Goal: Task Accomplishment & Management: Complete application form

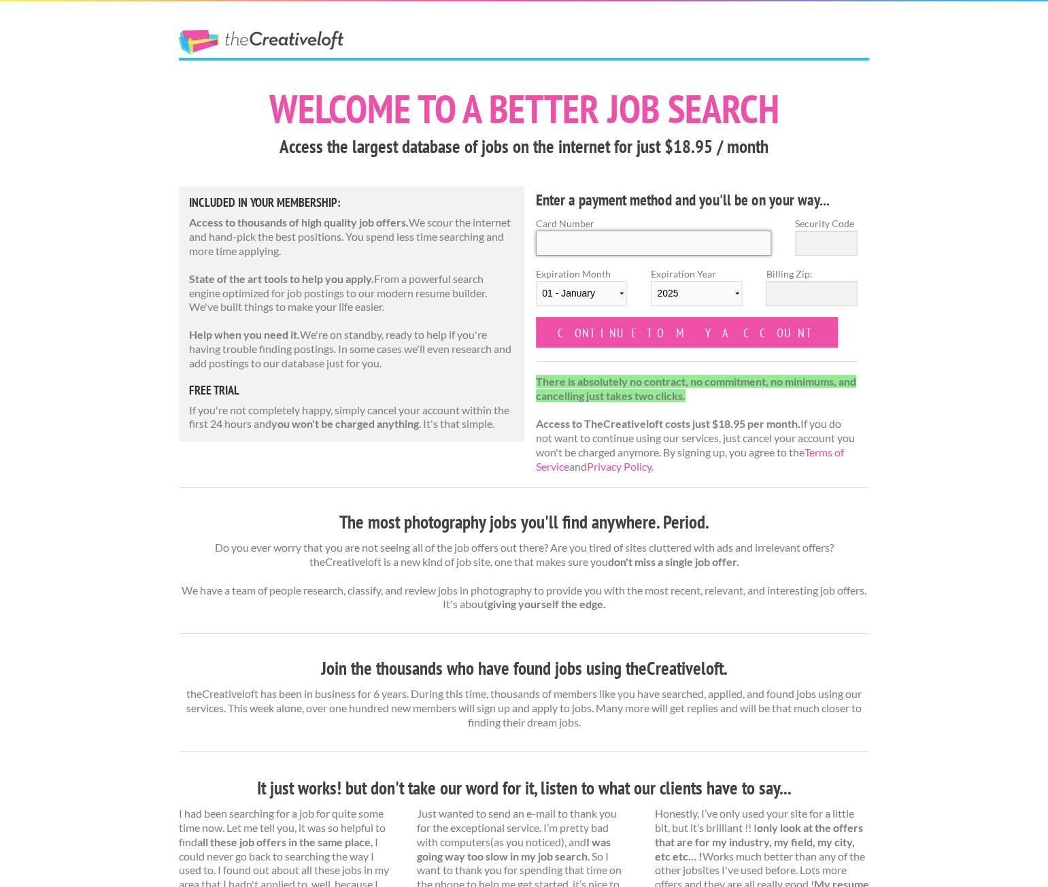
click at [739, 254] on input "Card Number" at bounding box center [653, 243] width 235 height 25
click at [955, 109] on div "The Creative Loft Welcome to a better job search Access the largest database of…" at bounding box center [524, 702] width 1048 height 1404
click at [654, 243] on input "Card Number" at bounding box center [653, 243] width 235 height 25
type input "4430 4730 0645 0820"
click at [835, 240] on input "Security Code" at bounding box center [826, 243] width 63 height 25
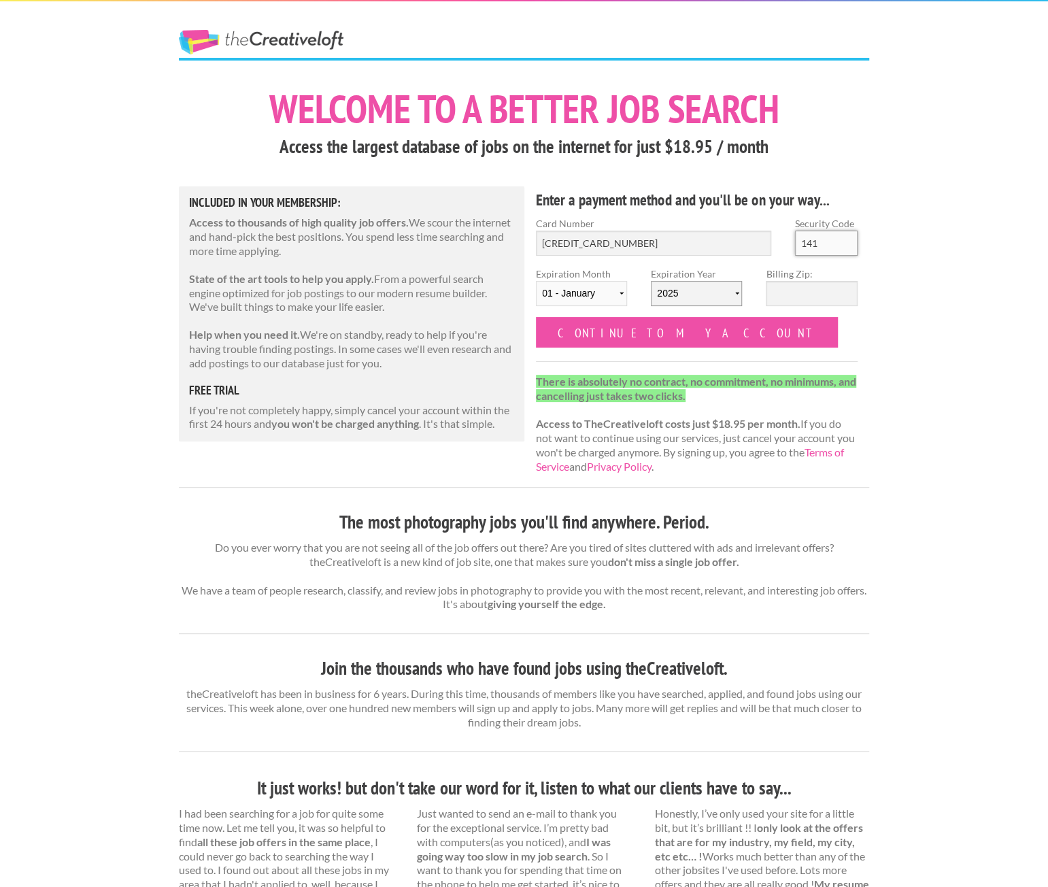
type input "141"
click at [718, 296] on select "2025 2026 2027 2028 2029 2030 2031 2032 2033 2034" at bounding box center [696, 293] width 91 height 25
select select "2026"
click at [651, 281] on select "2025 2026 2027 2028 2029 2030 2031 2032 2033 2034" at bounding box center [696, 293] width 91 height 25
click at [789, 293] on input "Billing Zip:" at bounding box center [811, 293] width 91 height 25
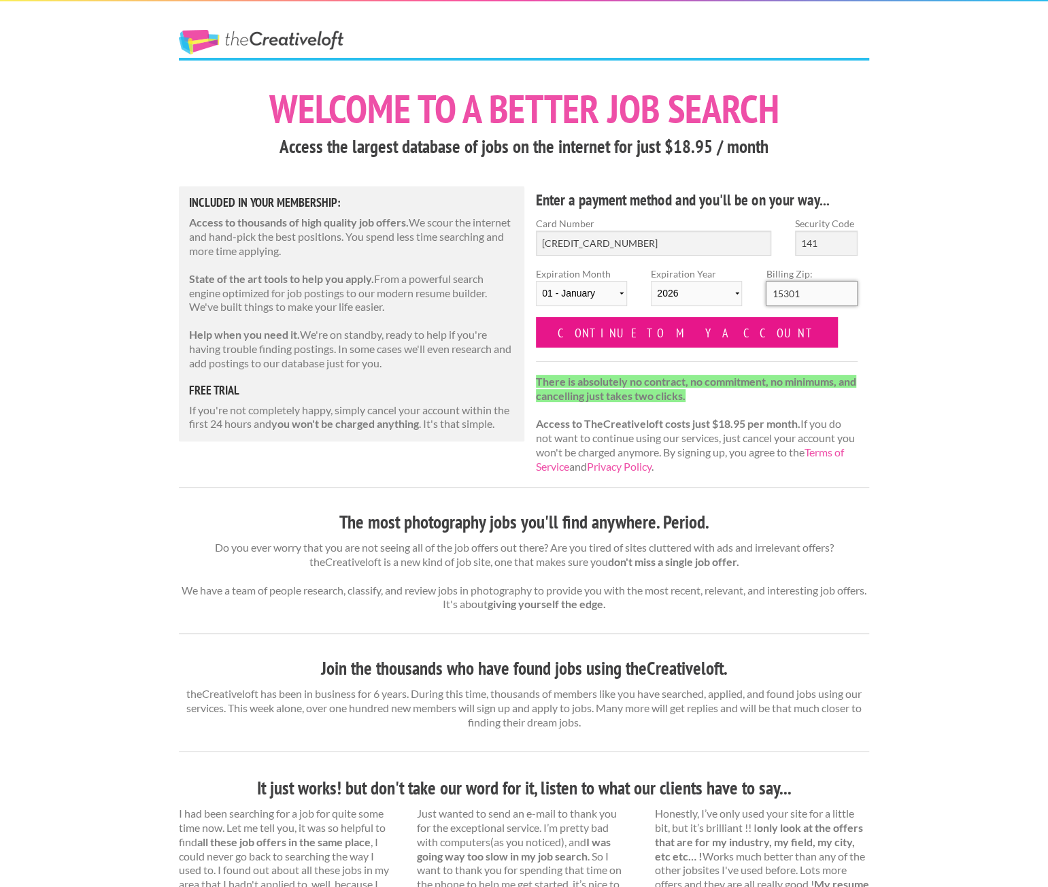
type input "15301"
click at [627, 332] on input "Continue to my account" at bounding box center [687, 332] width 302 height 31
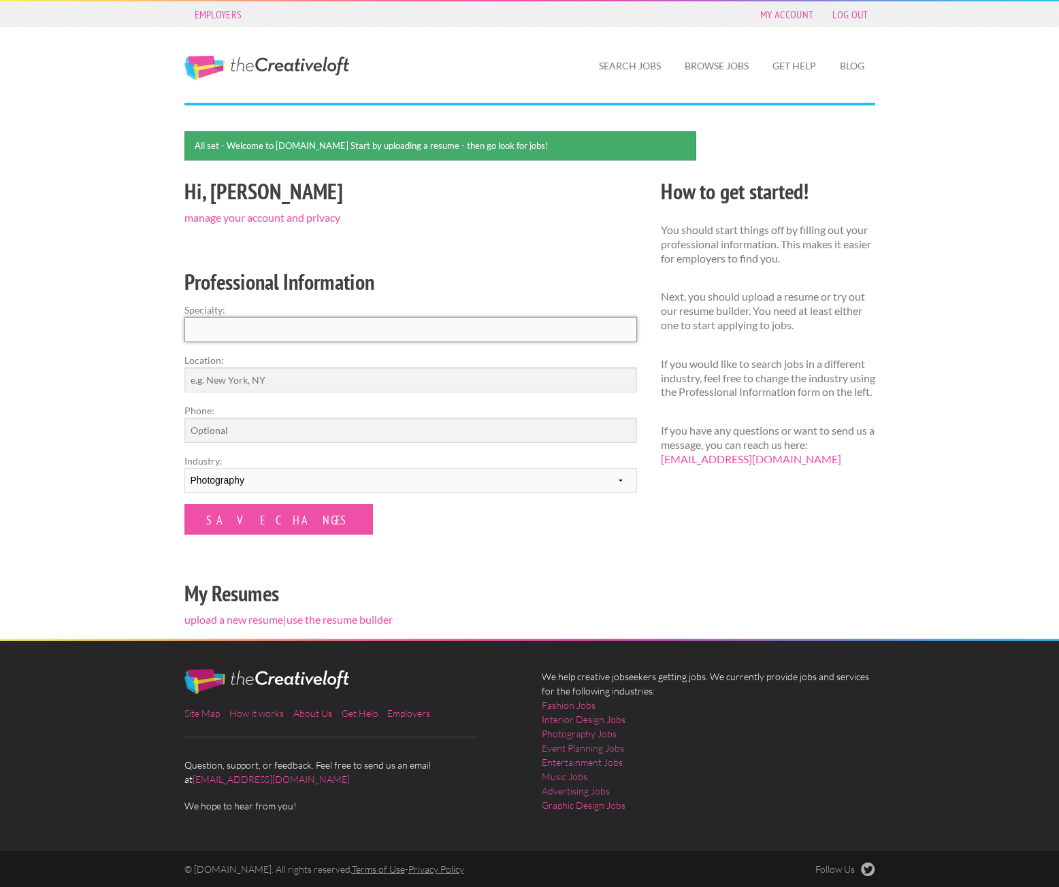
click at [412, 332] on input "Specialty:" at bounding box center [410, 329] width 452 height 25
type input "Photographer/Videographer"
click at [282, 387] on input "Location:" at bounding box center [410, 379] width 452 height 25
type input "[GEOGRAPHIC_DATA]"
click at [253, 435] on input "Phone:" at bounding box center [410, 430] width 452 height 25
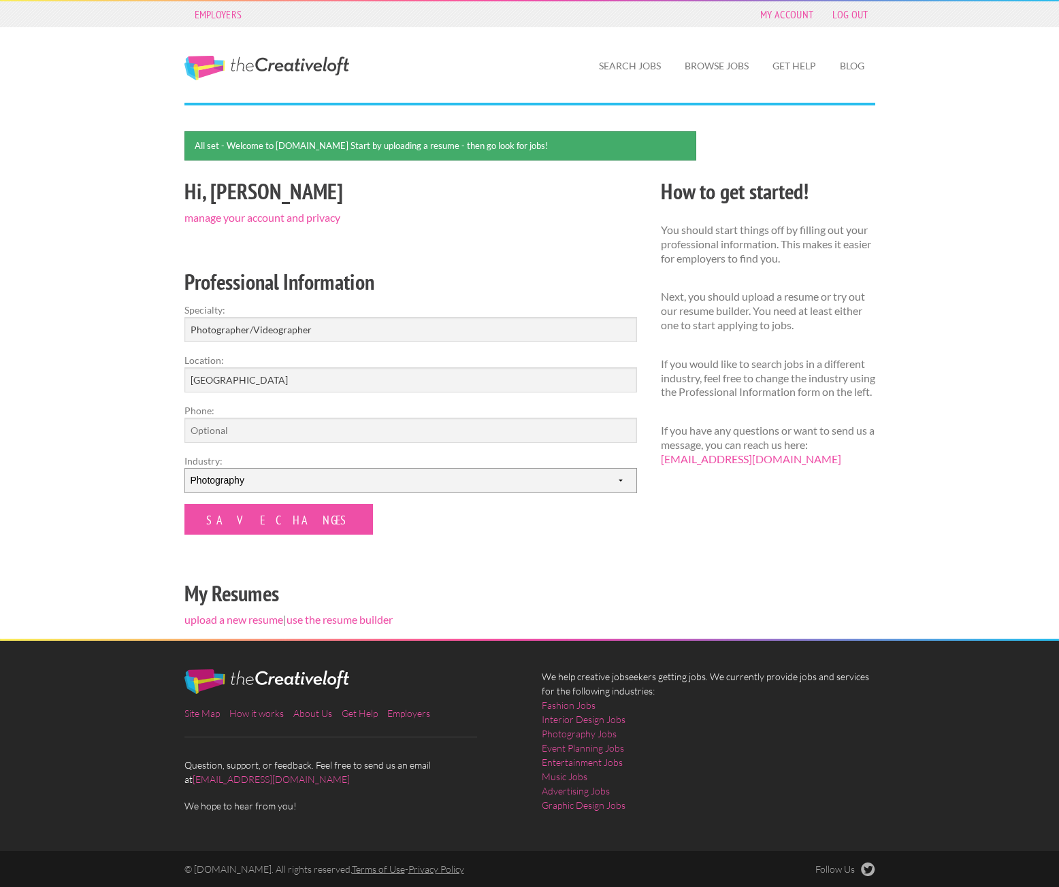
click at [306, 474] on select "--------- Fashion Interior Design Photography Event Planning Entertainment Musi…" at bounding box center [410, 480] width 452 height 25
click at [184, 468] on select "--------- Fashion Interior Design Photography Event Planning Entertainment Musi…" at bounding box center [410, 480] width 452 height 25
click at [259, 520] on input "Save Changes" at bounding box center [278, 519] width 188 height 31
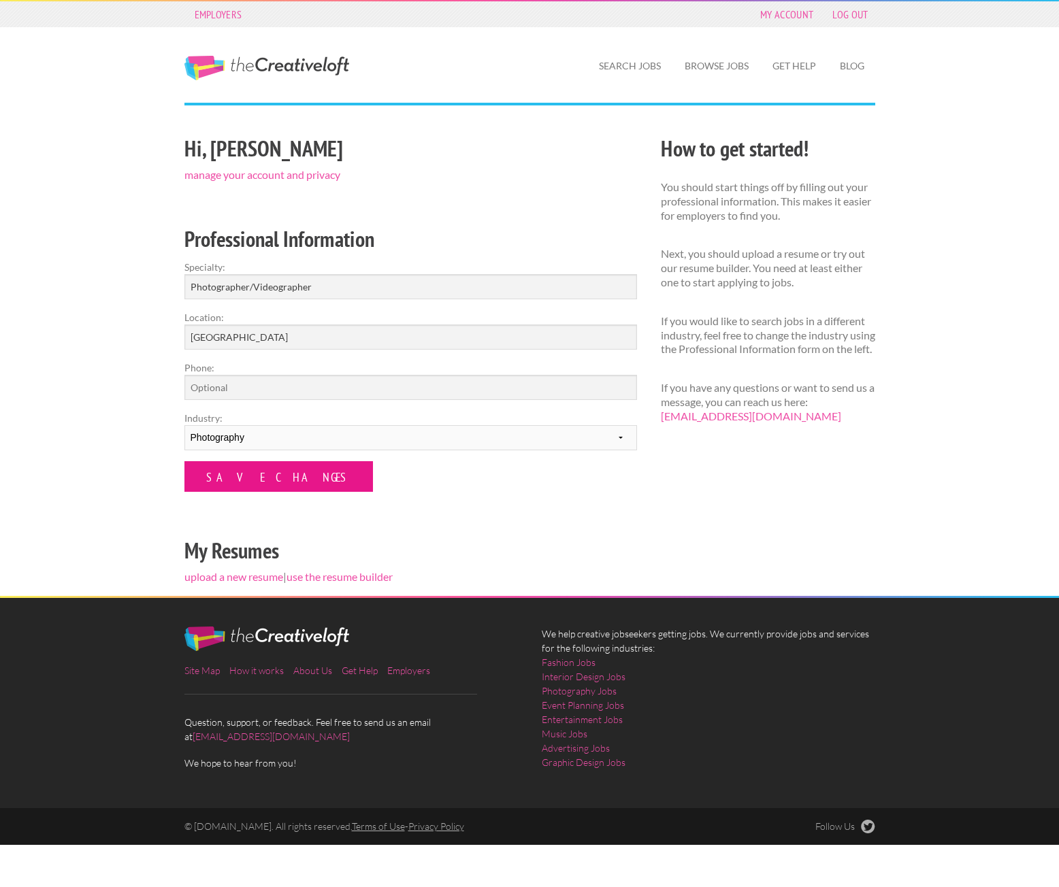
click at [265, 484] on input "Save Changes" at bounding box center [278, 476] width 188 height 31
click at [694, 63] on link "Browse Jobs" at bounding box center [717, 65] width 86 height 31
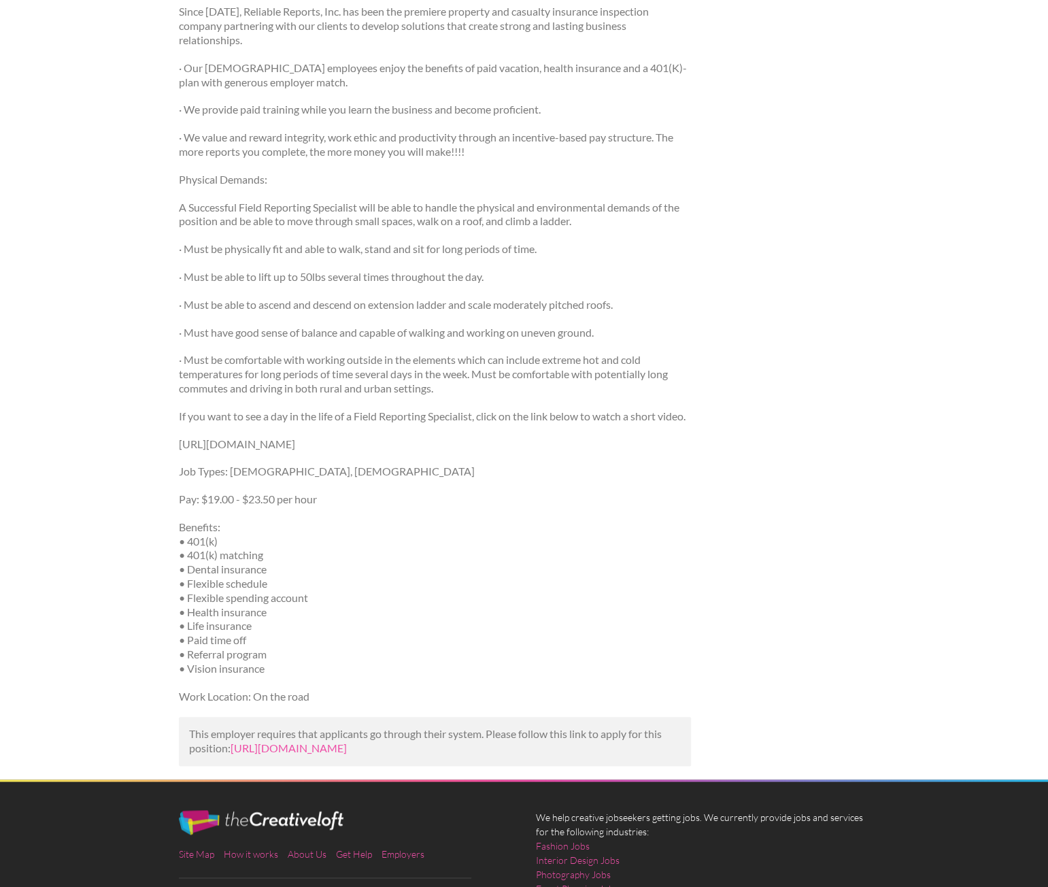
scroll to position [476, 0]
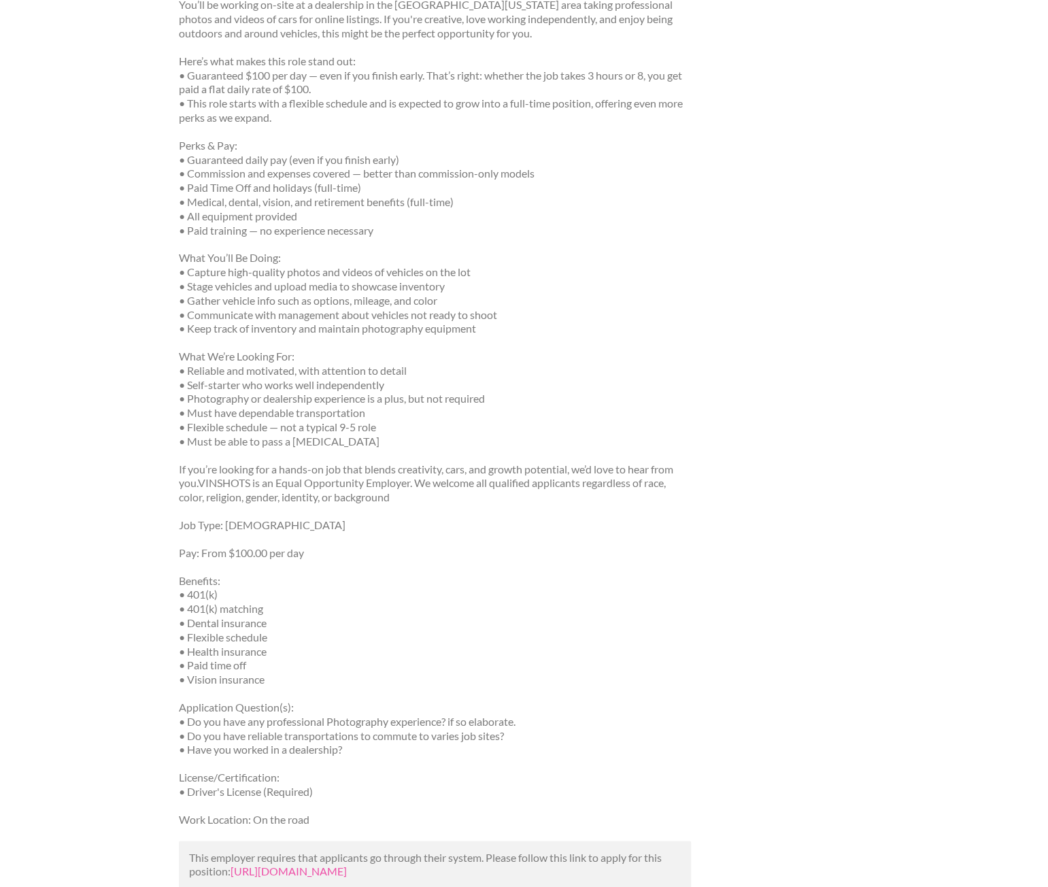
scroll to position [612, 0]
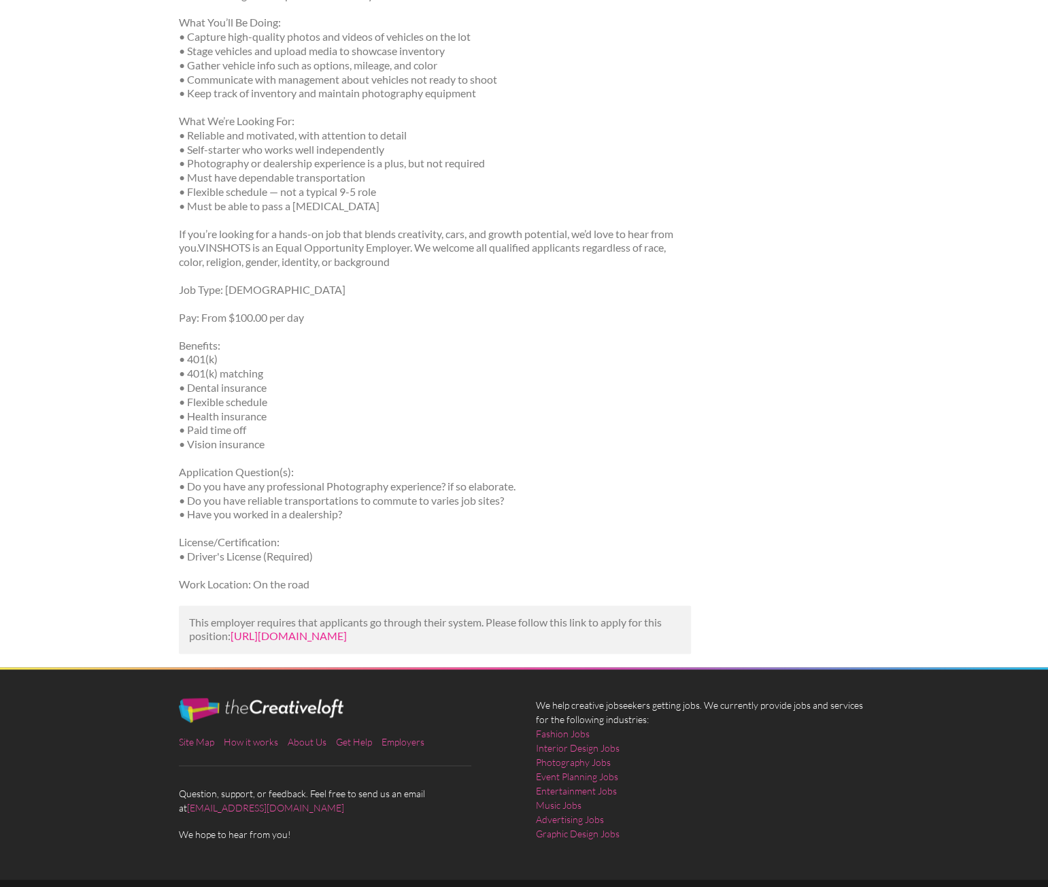
click at [295, 638] on link "https://www.glassdoor.com/job-listing/vehicle-photographer-vinshots-JV_IC115299…" at bounding box center [289, 635] width 116 height 13
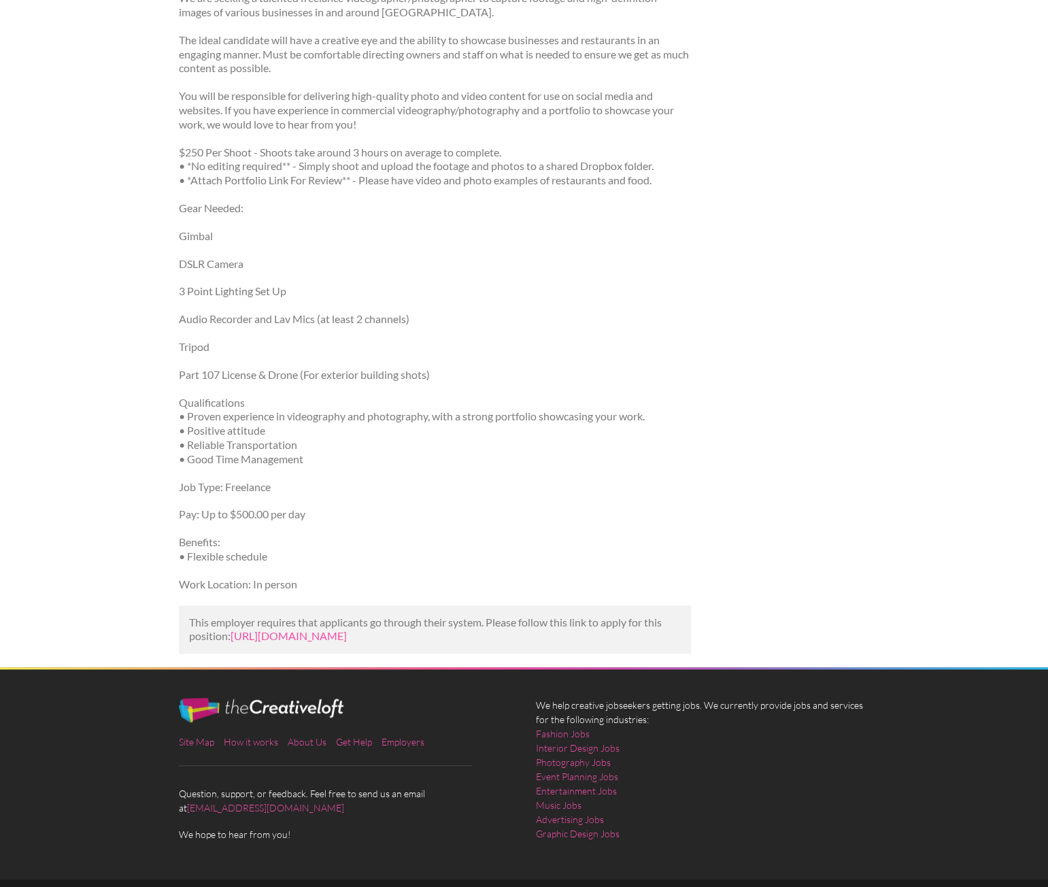
scroll to position [272, 0]
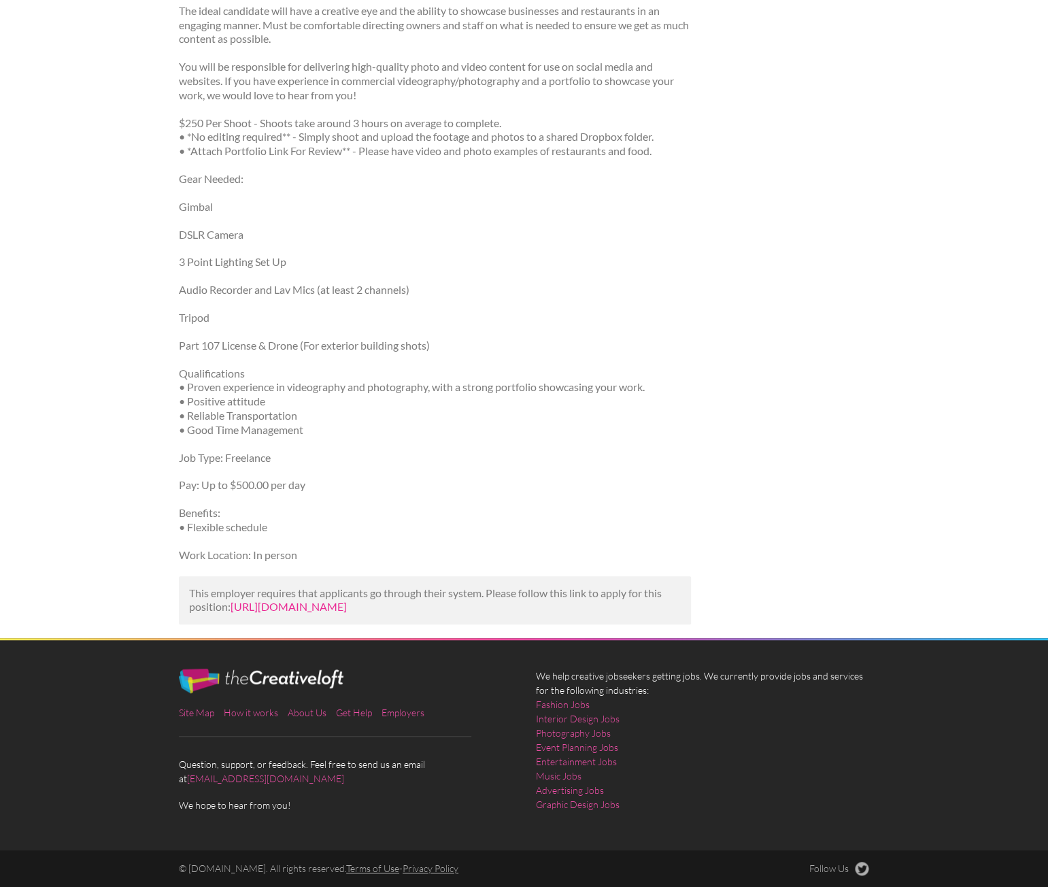
click at [329, 600] on link "https://www.indeed.com/viewjob?jk=75dba8a3a3cc3370&utm_campaign=google_jobs_app…" at bounding box center [289, 606] width 116 height 13
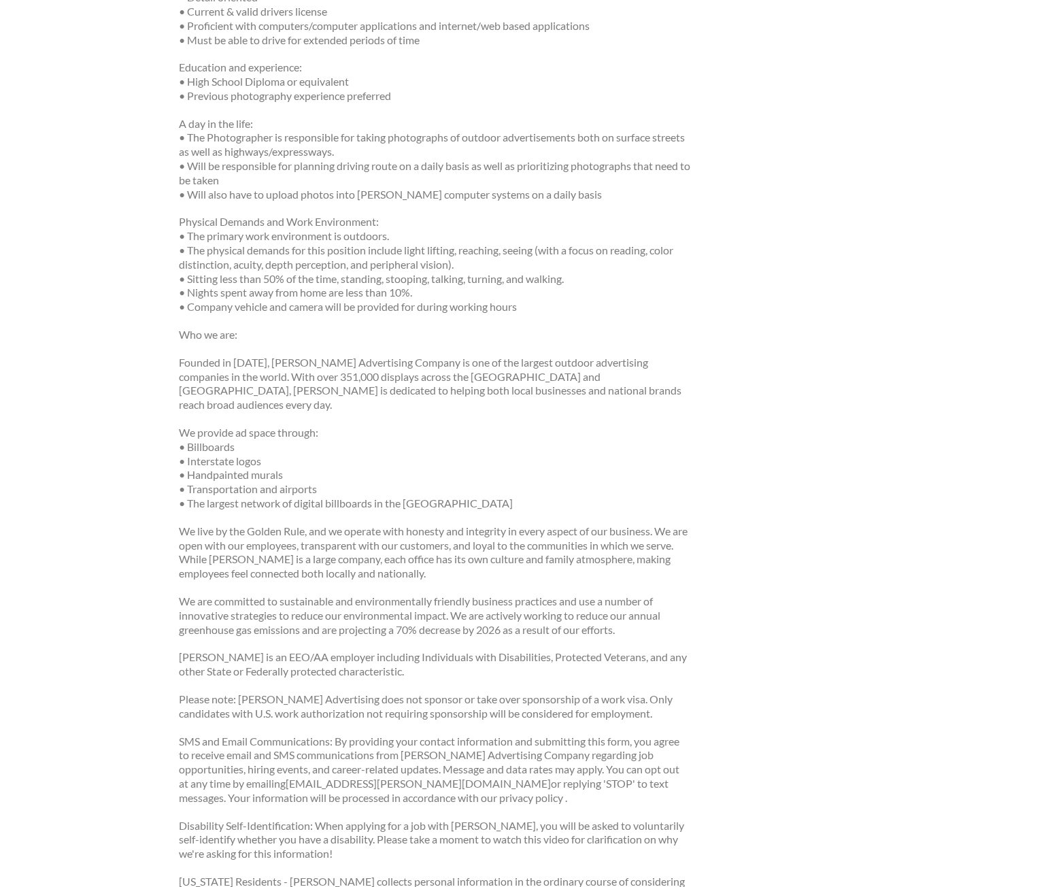
scroll to position [884, 0]
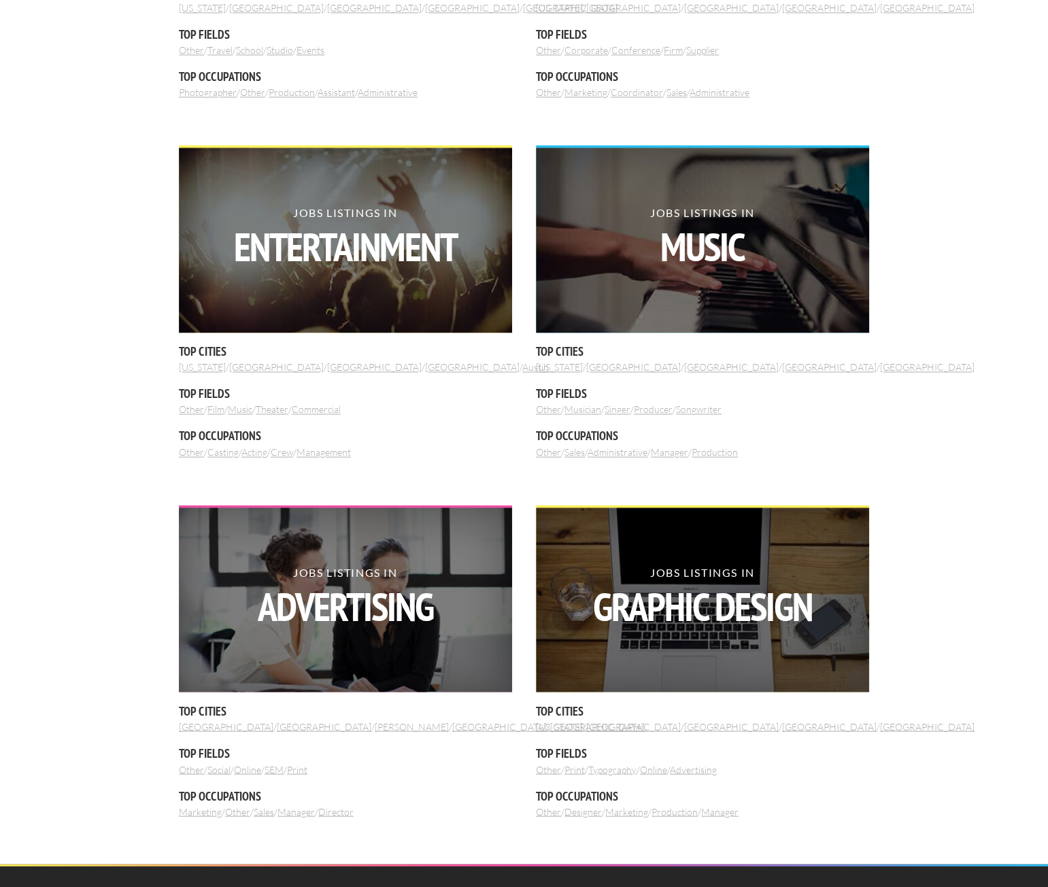
scroll to position [1114, 0]
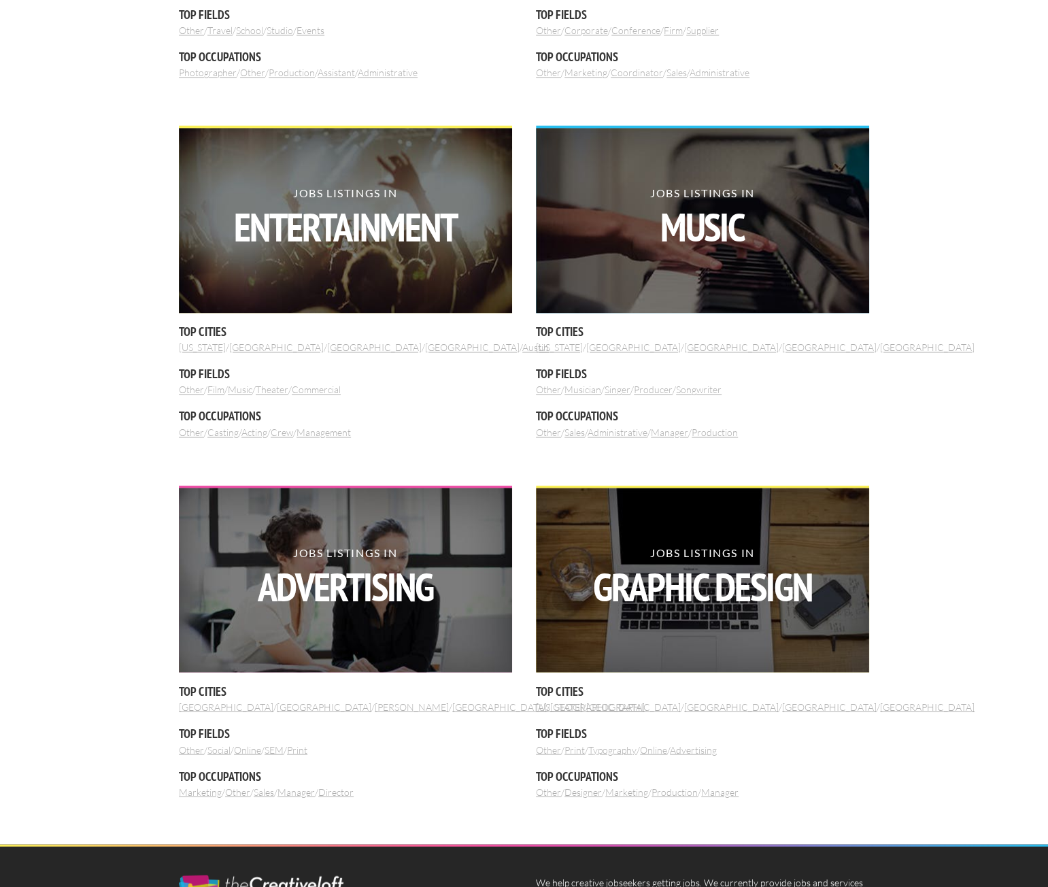
click at [336, 388] on link "Commercial" at bounding box center [316, 390] width 49 height 12
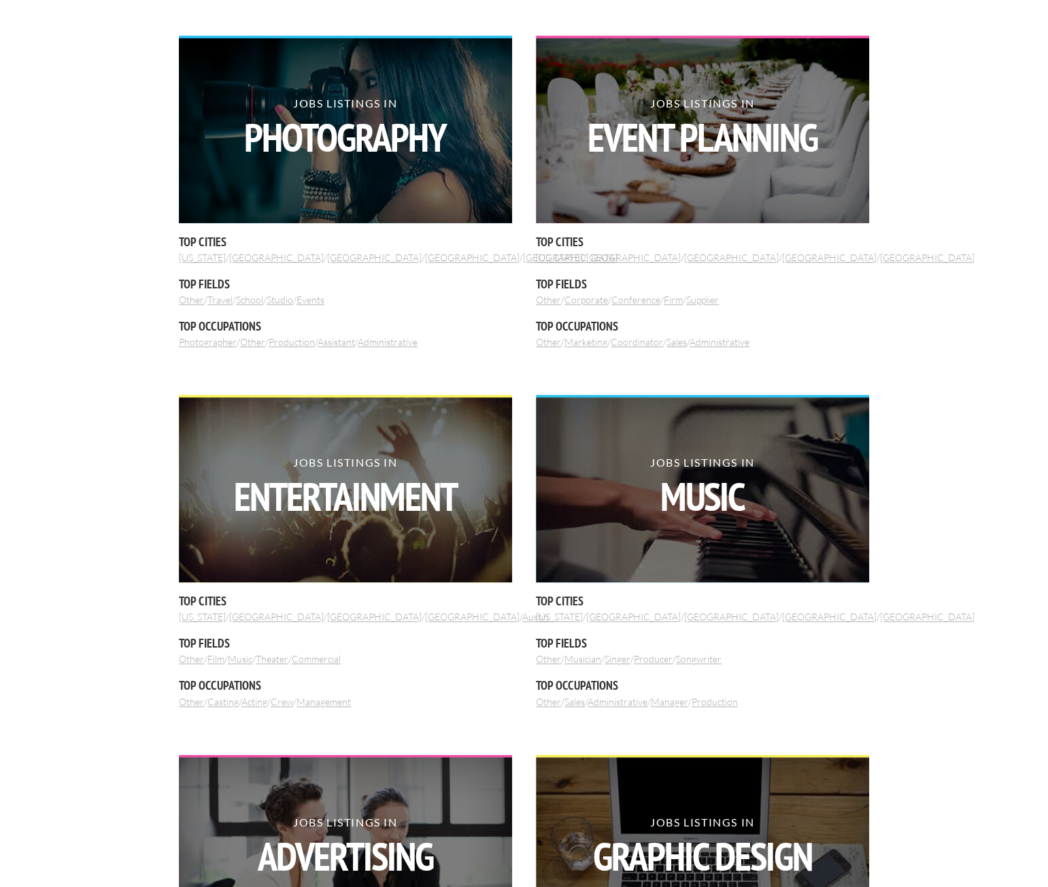
scroll to position [842, 0]
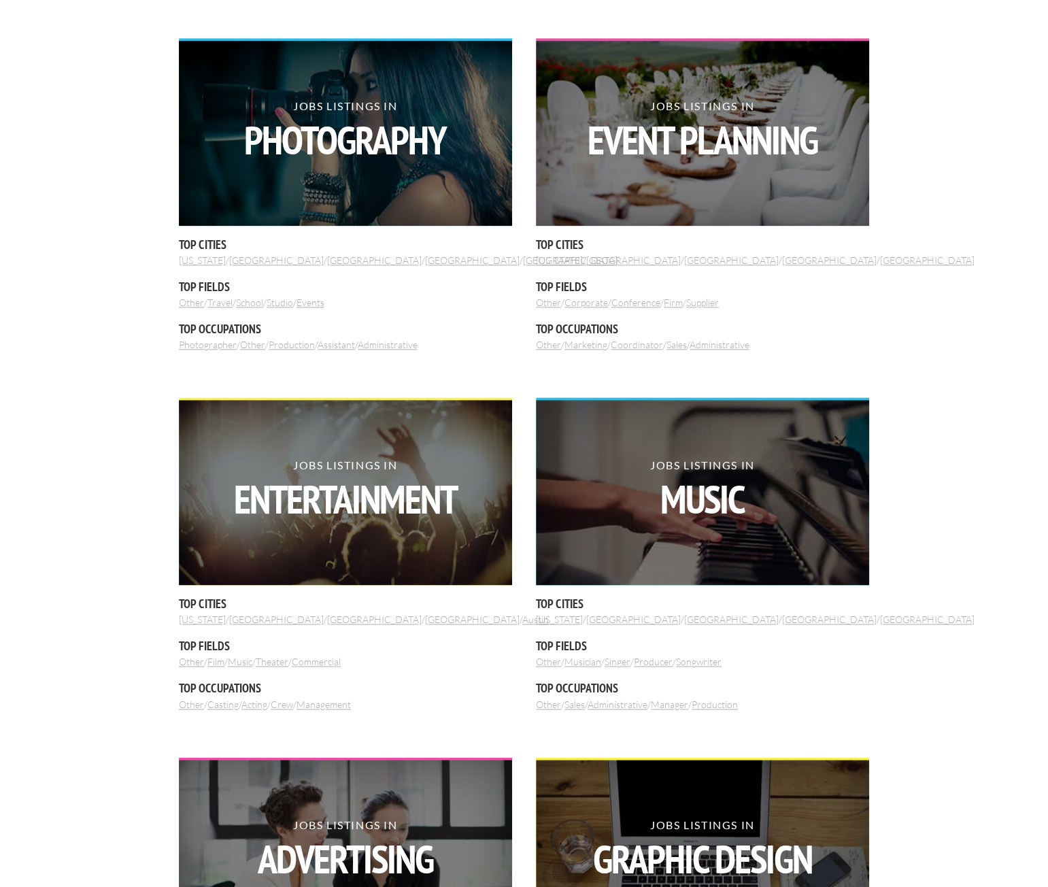
click at [395, 346] on link "Administrative" at bounding box center [388, 345] width 60 height 12
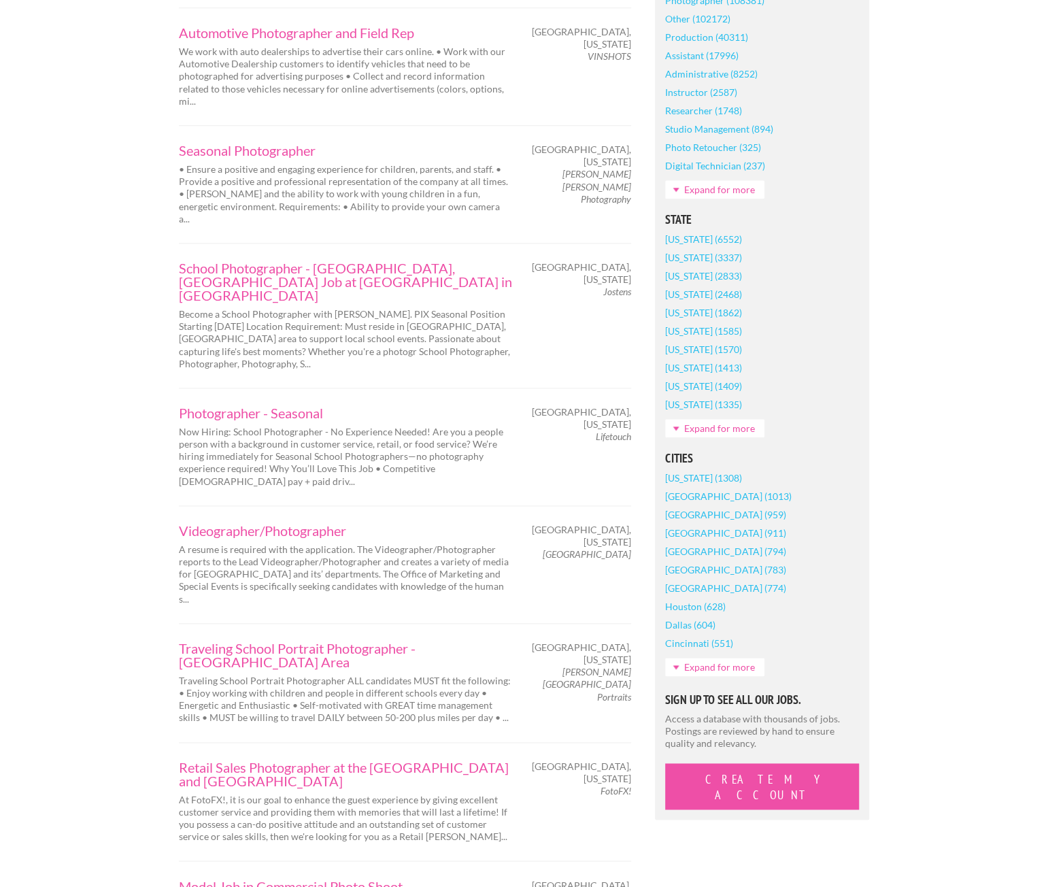
scroll to position [953, 0]
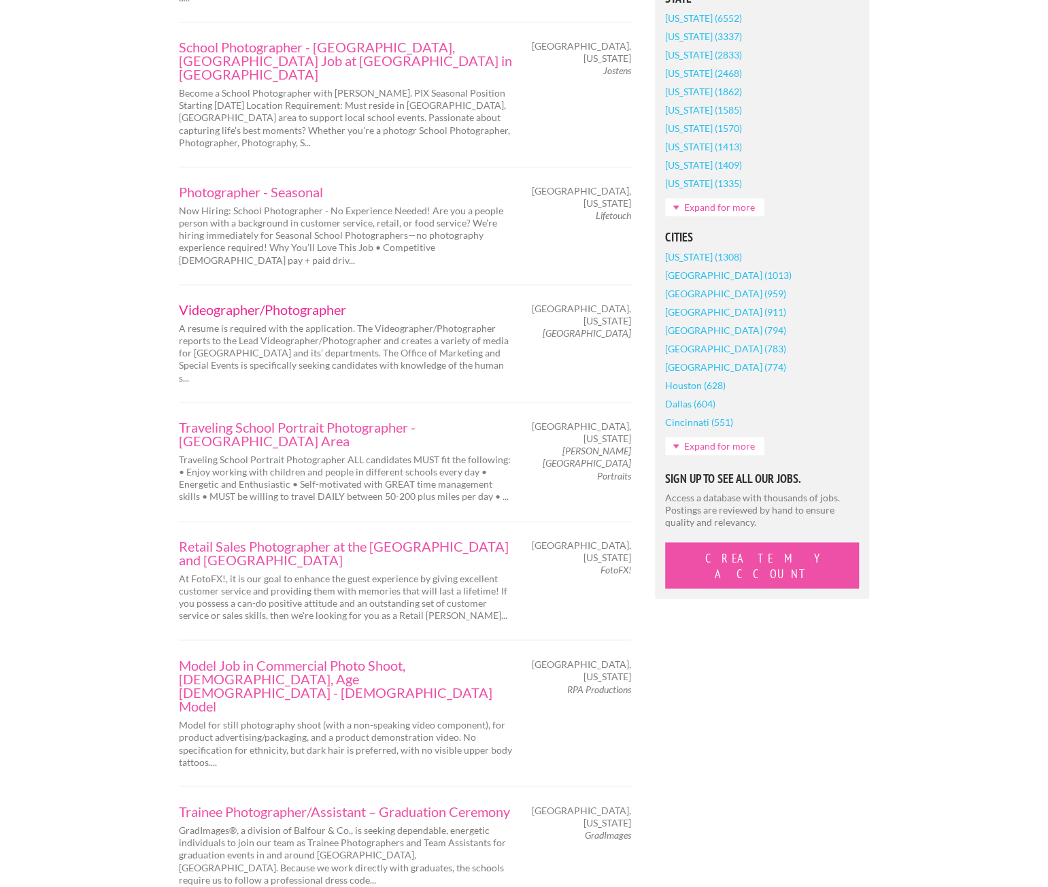
click at [324, 303] on link "Videographer/Photographer" at bounding box center [345, 310] width 333 height 14
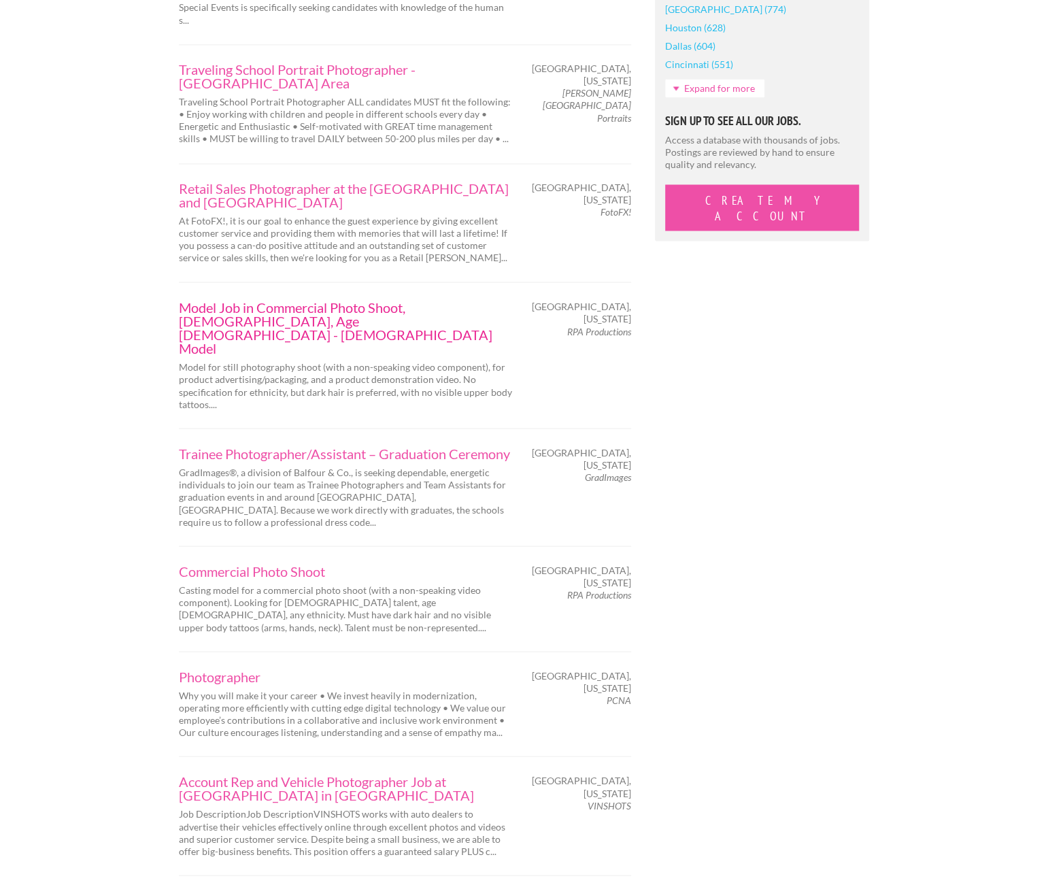
scroll to position [1361, 0]
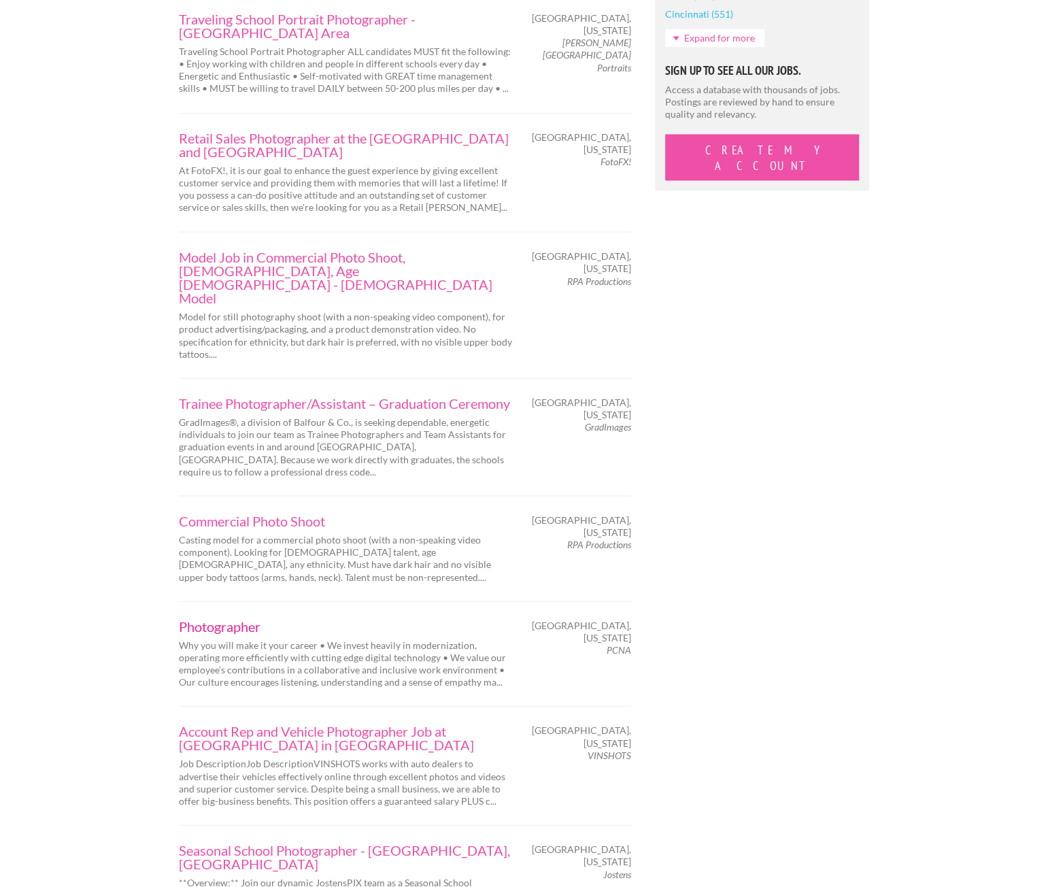
click at [220, 619] on link "Photographer" at bounding box center [345, 626] width 333 height 14
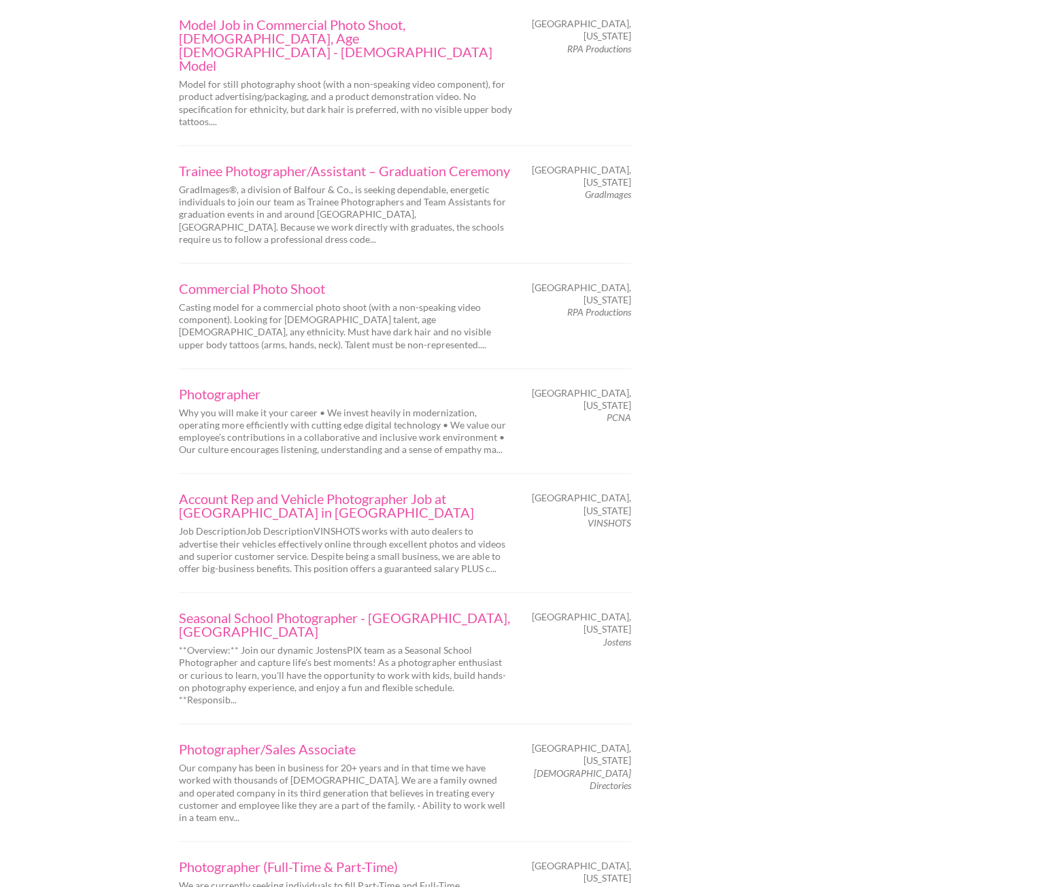
scroll to position [1633, 0]
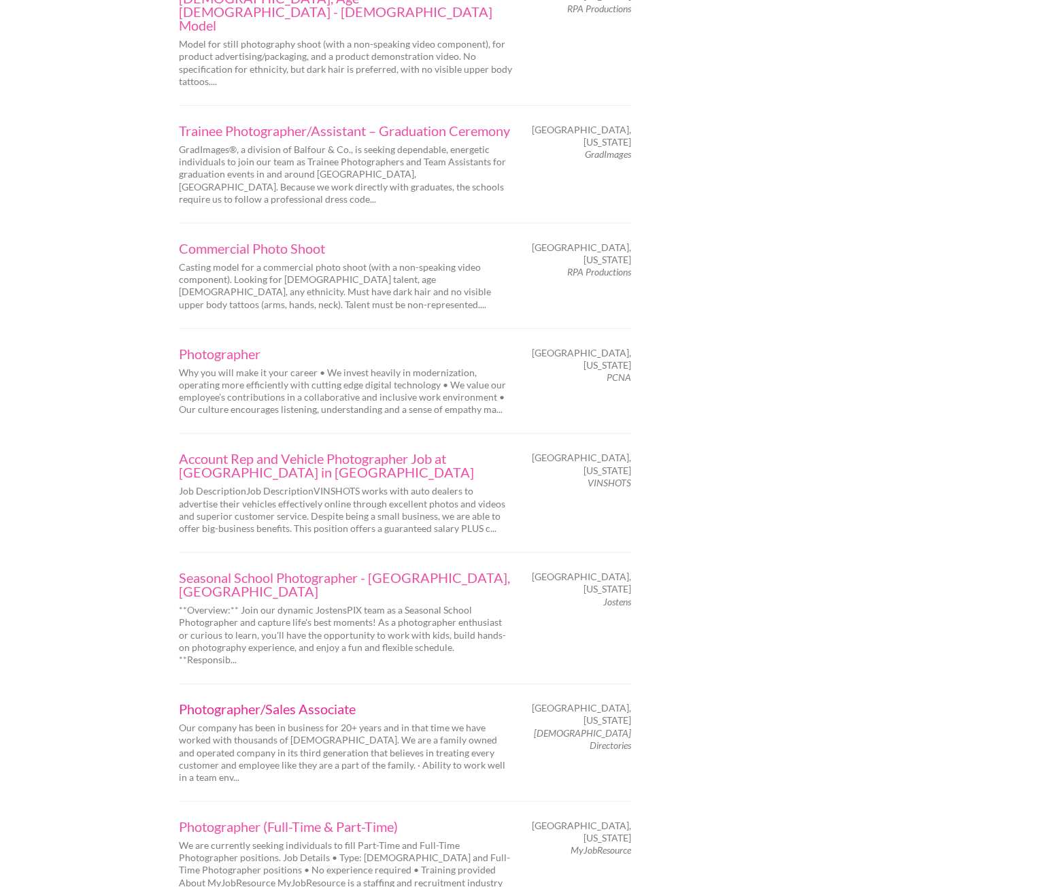
click at [312, 702] on link "Photographer/Sales Associate" at bounding box center [345, 709] width 333 height 14
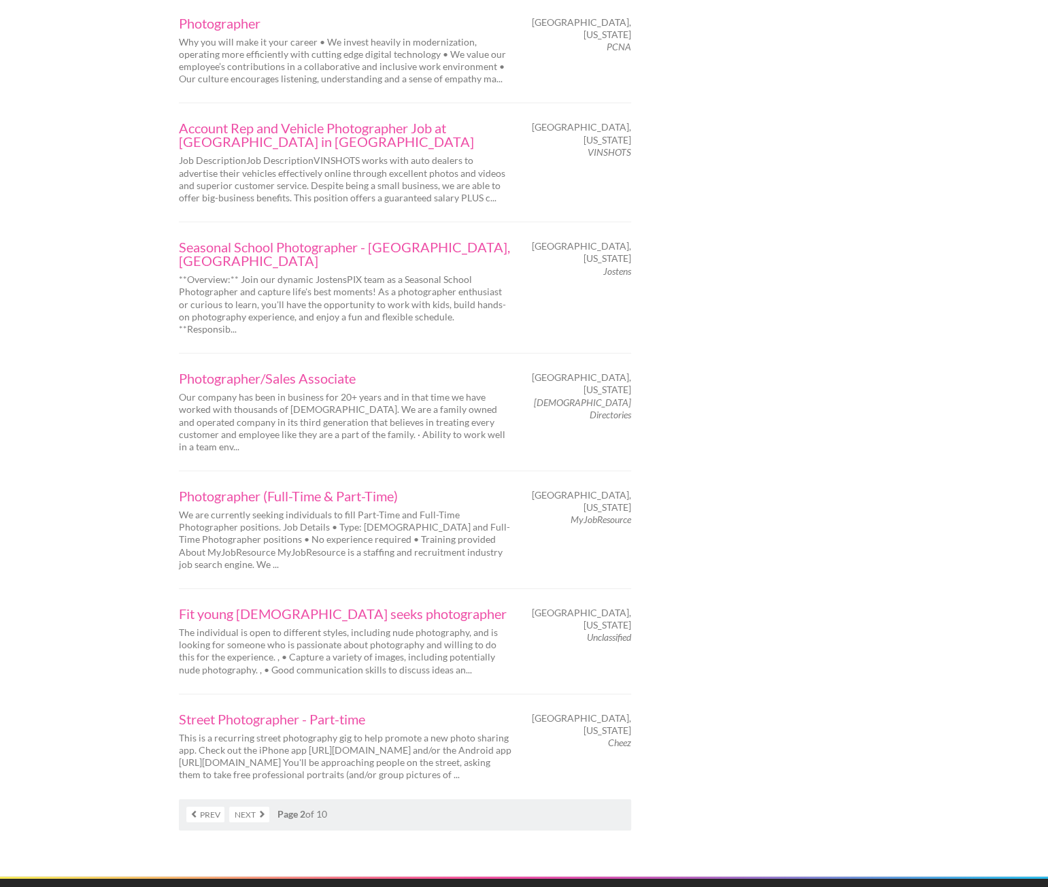
scroll to position [1973, 0]
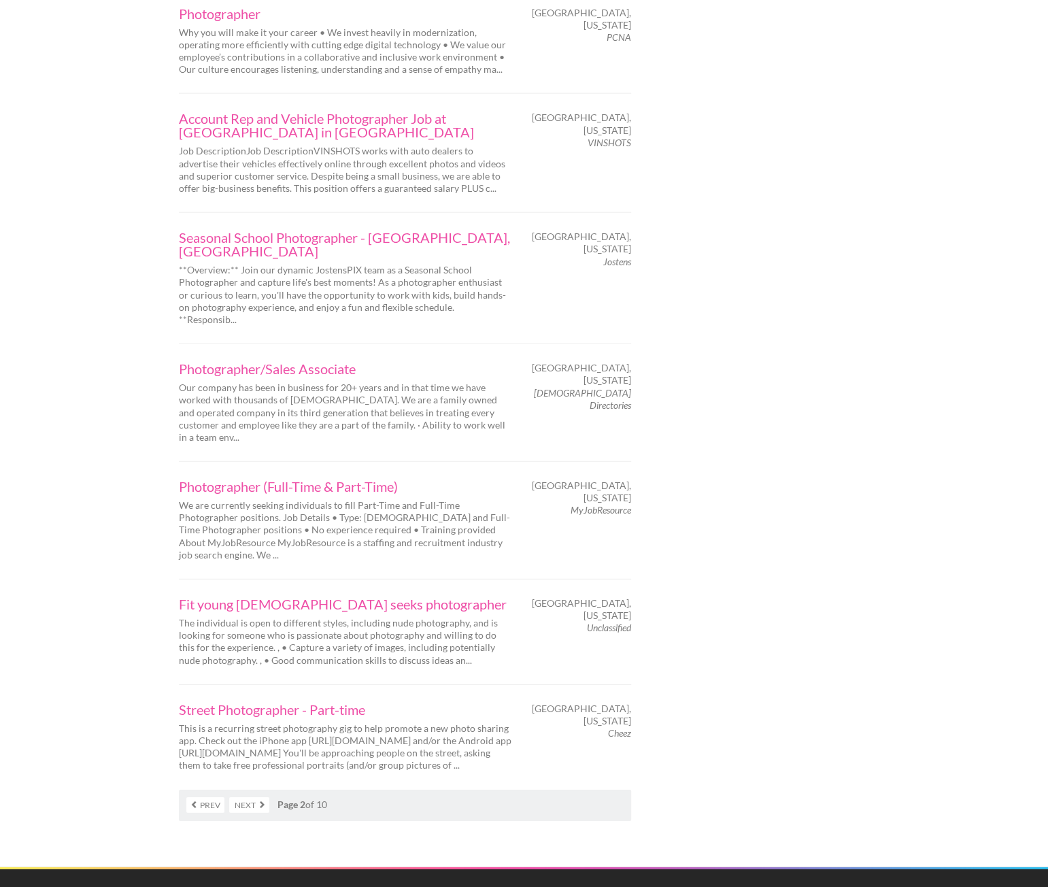
click at [212, 797] on link "Prev" at bounding box center [205, 805] width 38 height 16
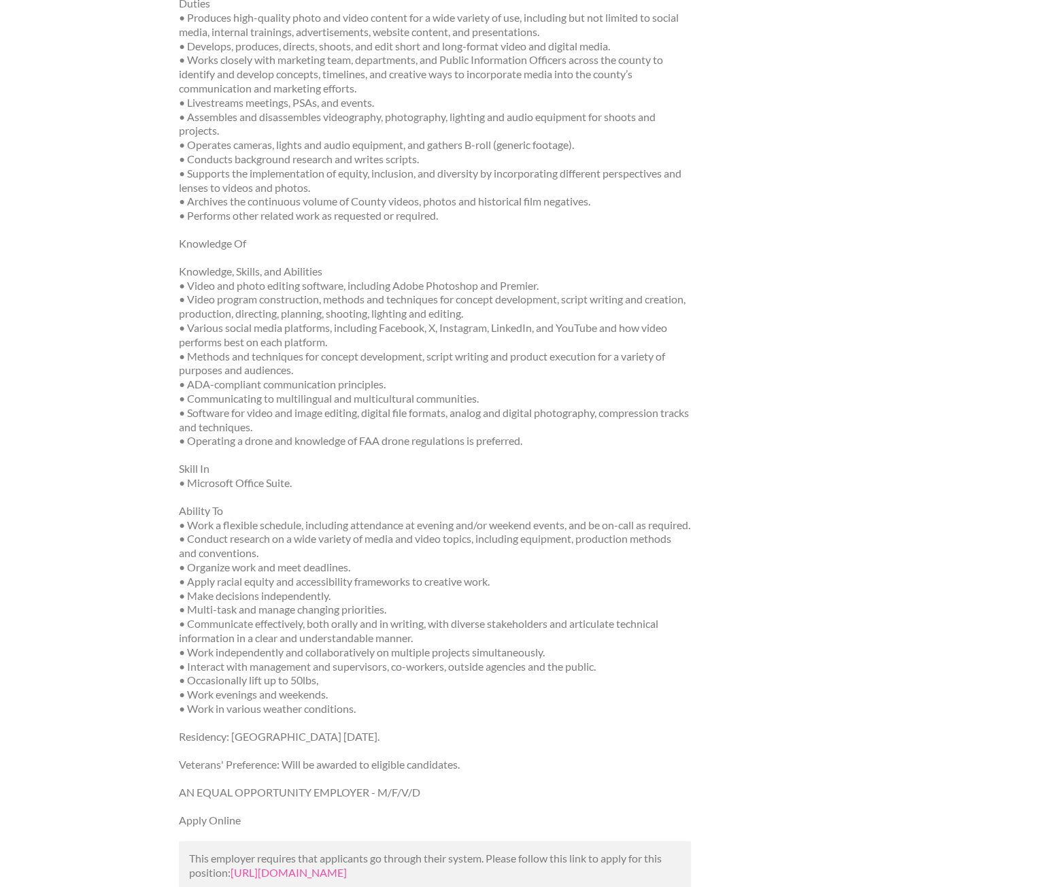
scroll to position [1089, 0]
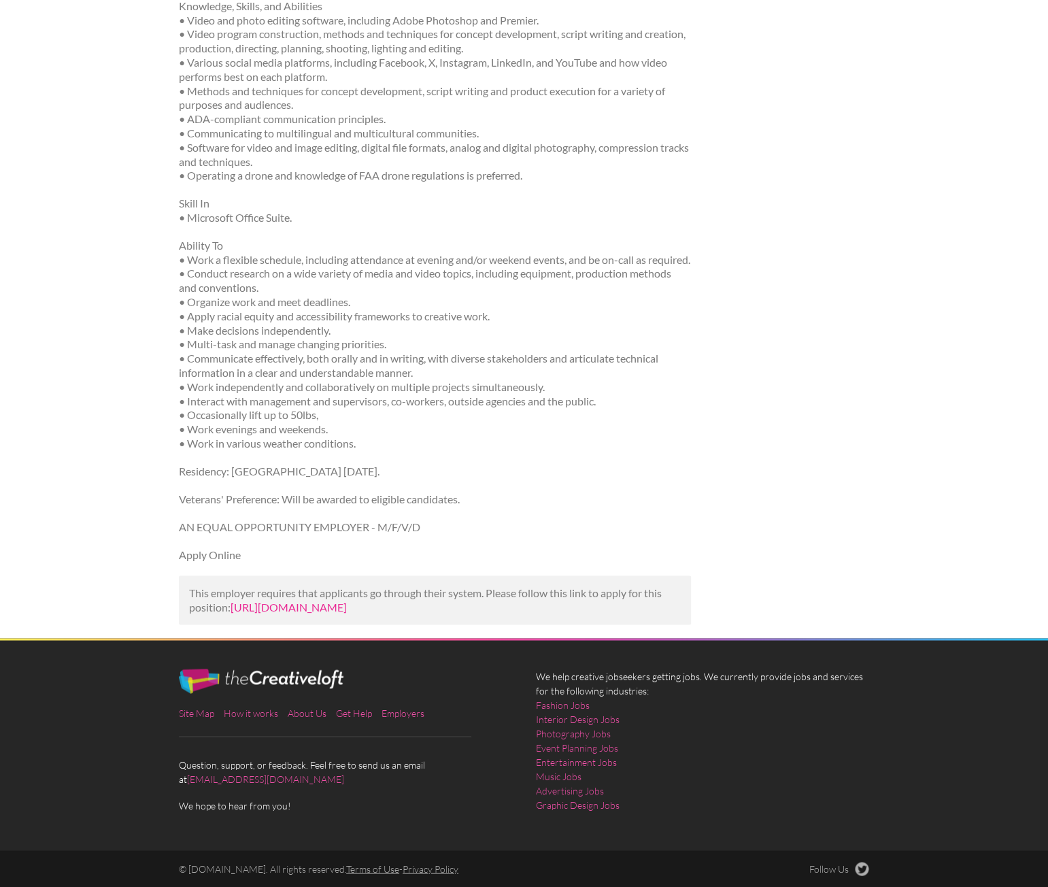
click at [347, 600] on link "https://www.linkedin.com/jobs/view/videographer-photographer-at-allegheny-count…" at bounding box center [289, 606] width 116 height 13
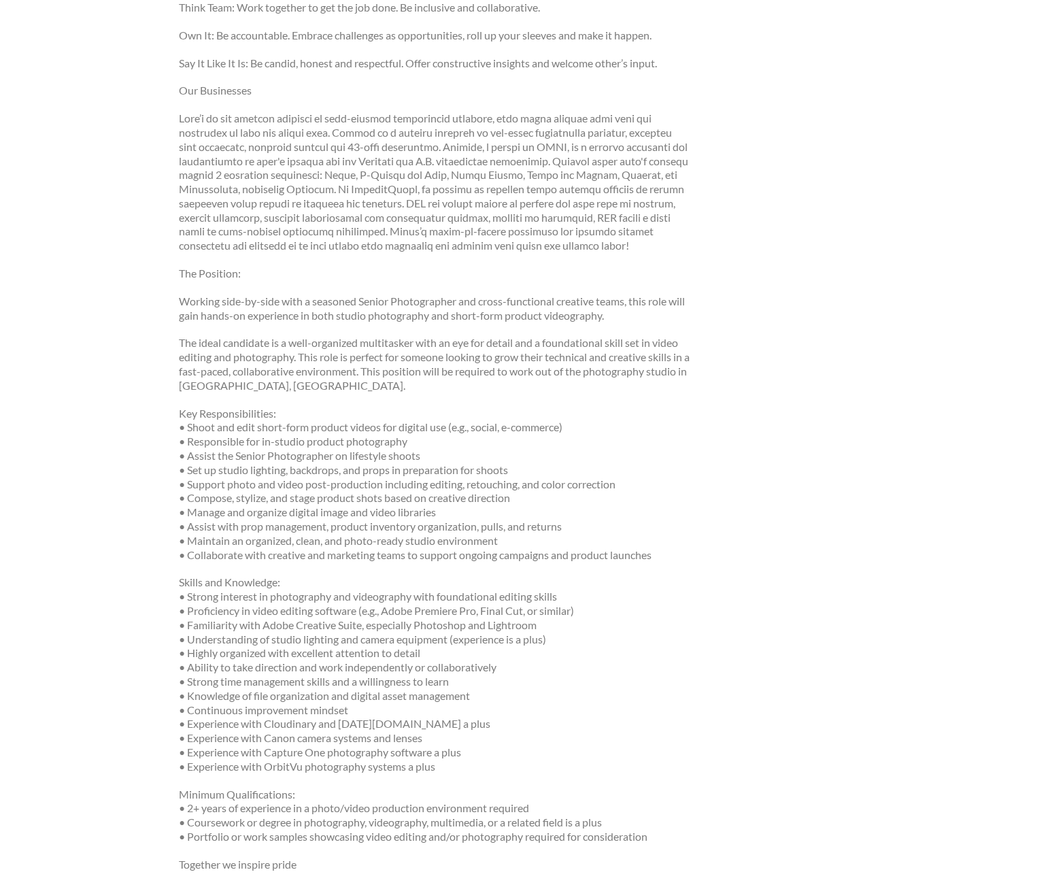
scroll to position [953, 0]
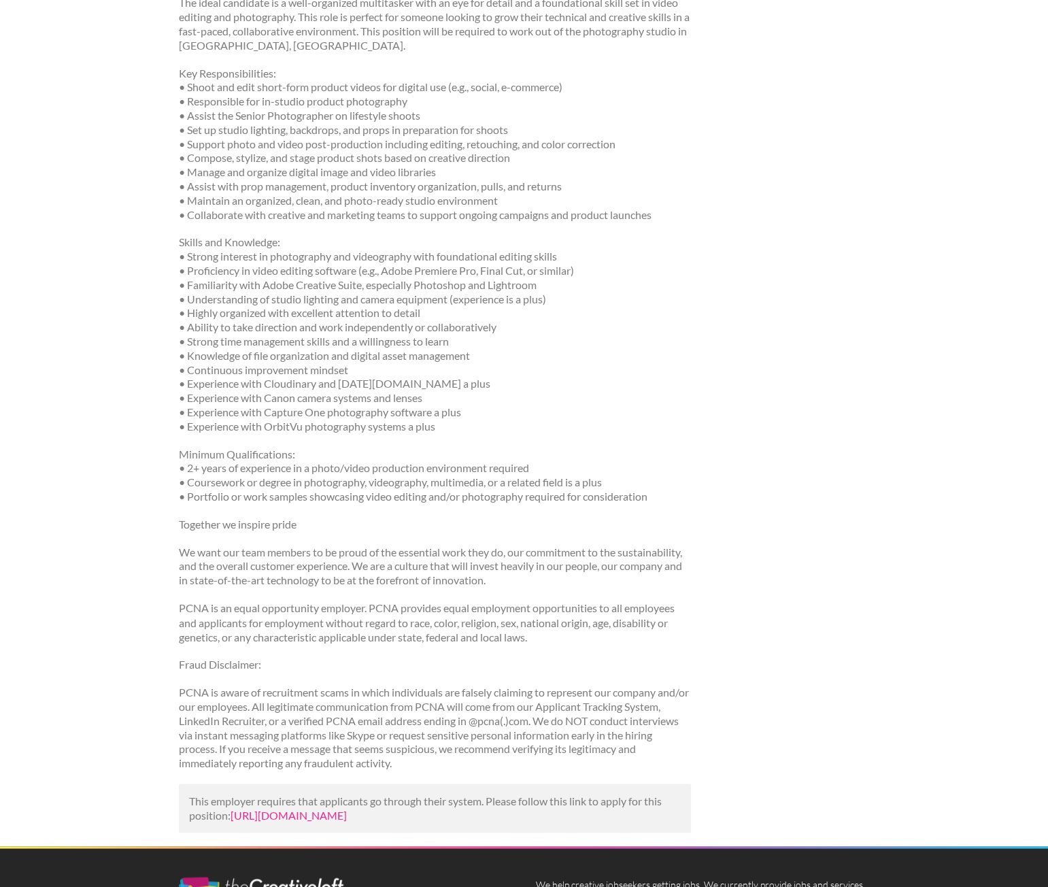
click at [347, 821] on link "https://www.linkedin.com/jobs/view/photographer-at-pcna-4255588830?utm_campaign…" at bounding box center [289, 814] width 116 height 13
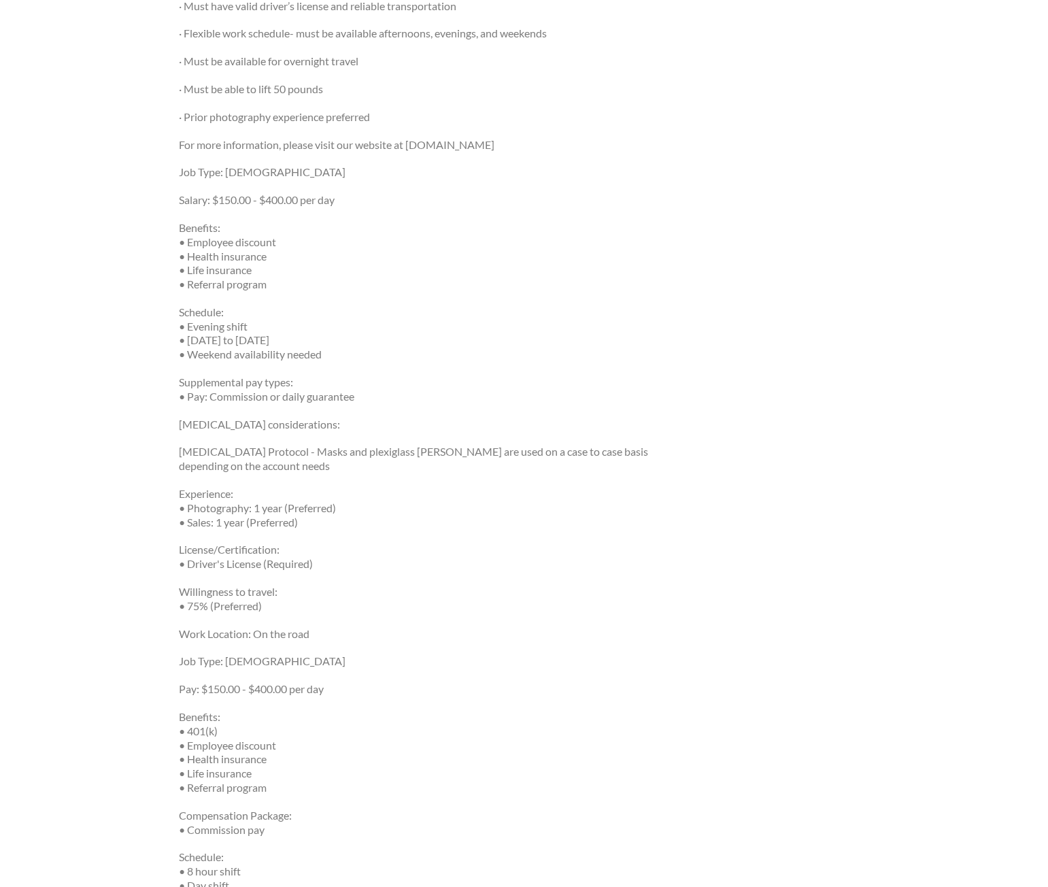
scroll to position [1041, 0]
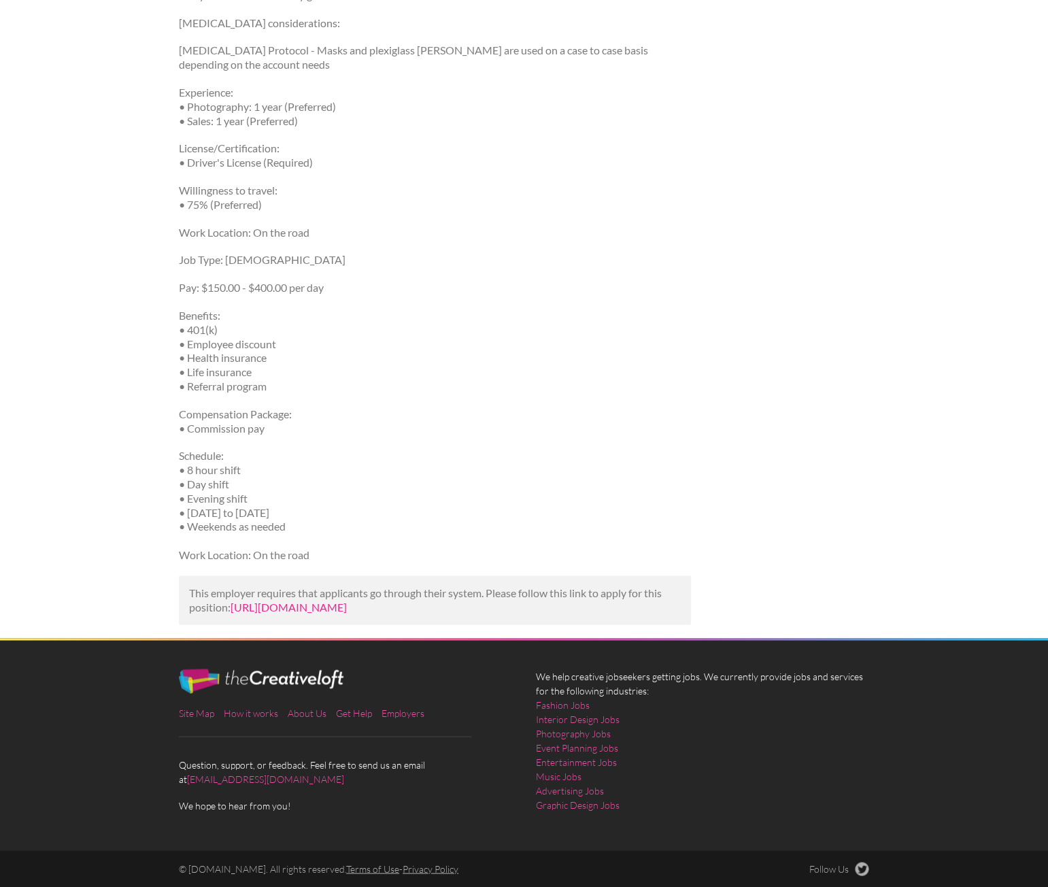
click at [307, 600] on link "[URL][DOMAIN_NAME]" at bounding box center [289, 606] width 116 height 13
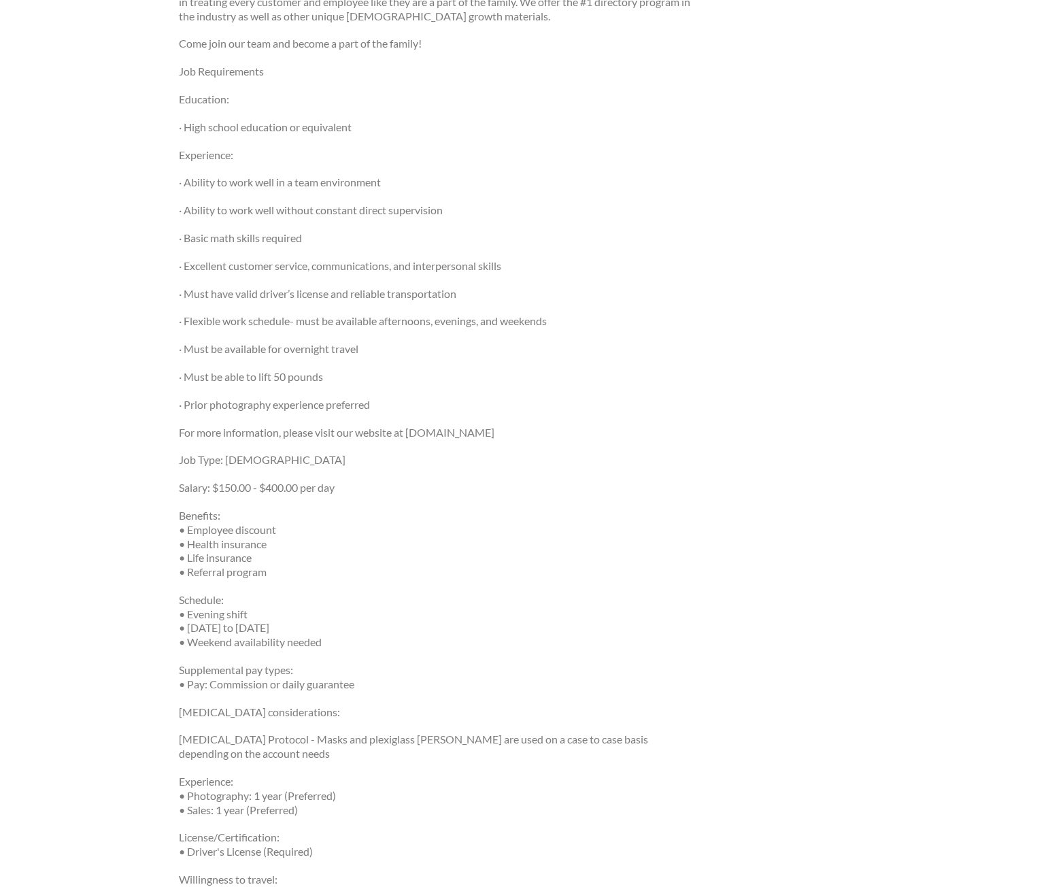
scroll to position [0, 0]
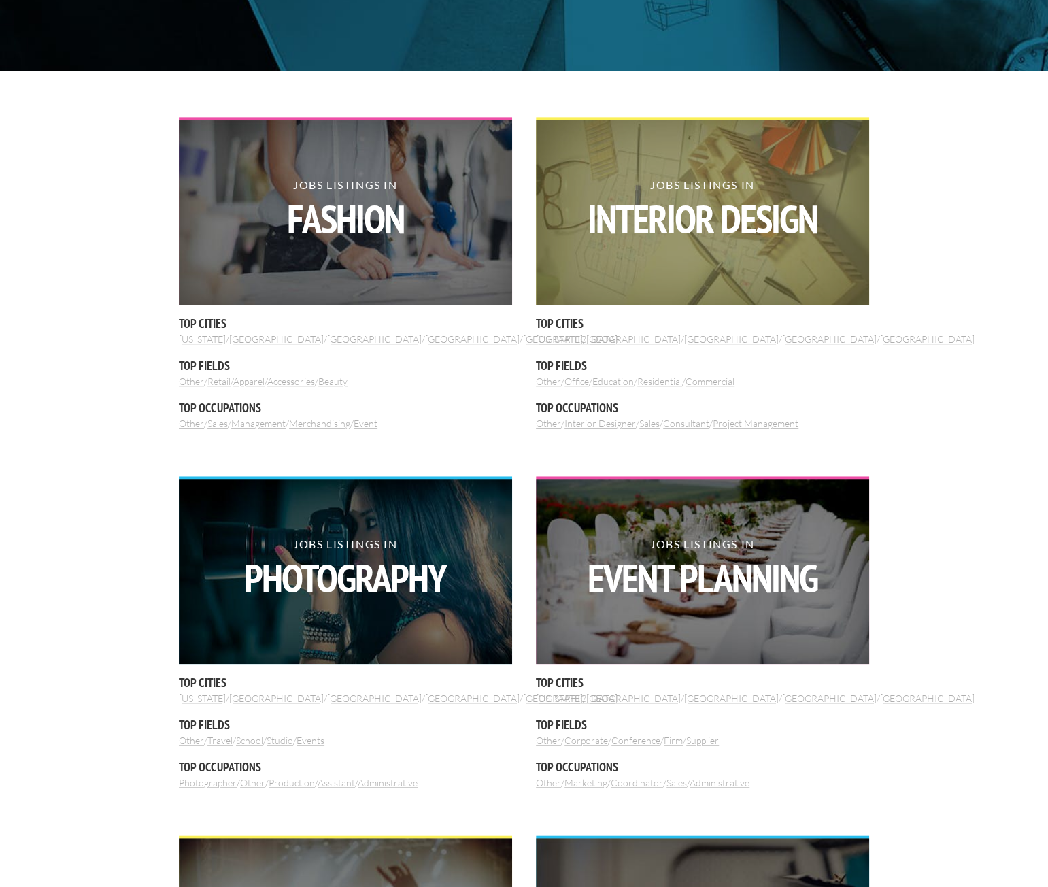
scroll to position [408, 0]
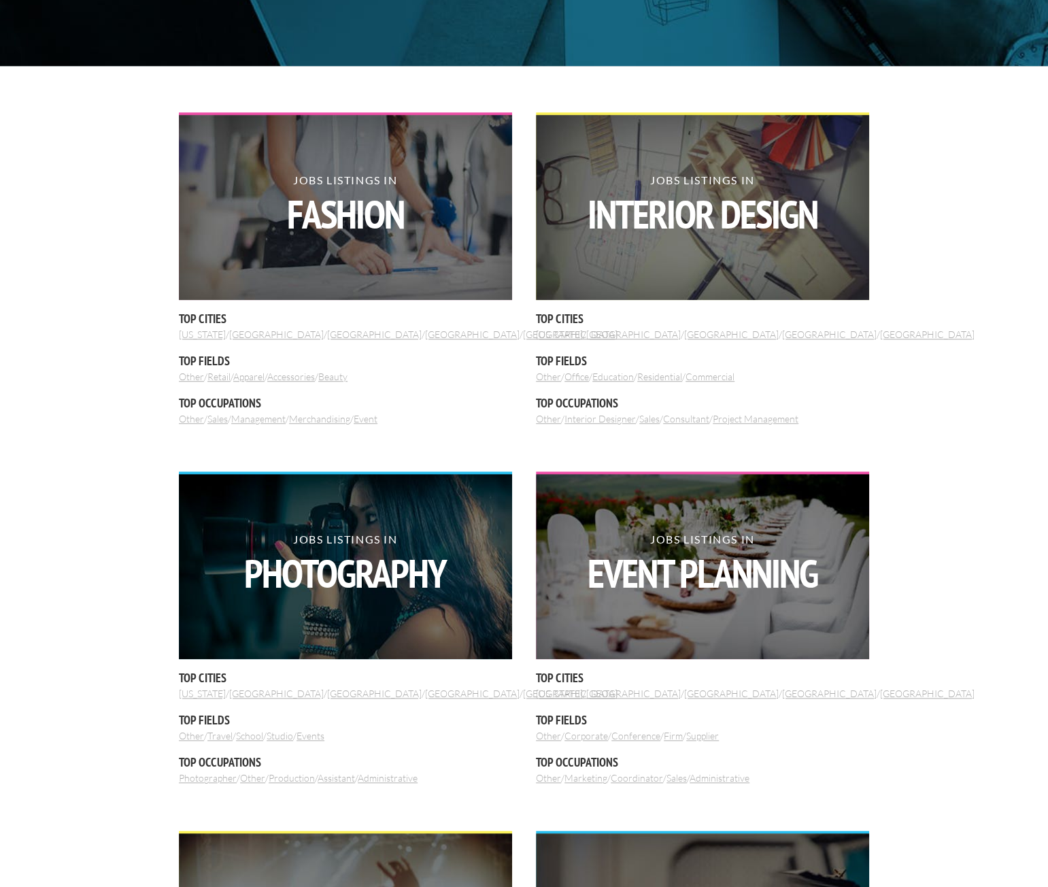
click at [381, 779] on link "Administrative" at bounding box center [388, 778] width 60 height 12
click at [324, 738] on link "Events" at bounding box center [311, 736] width 28 height 12
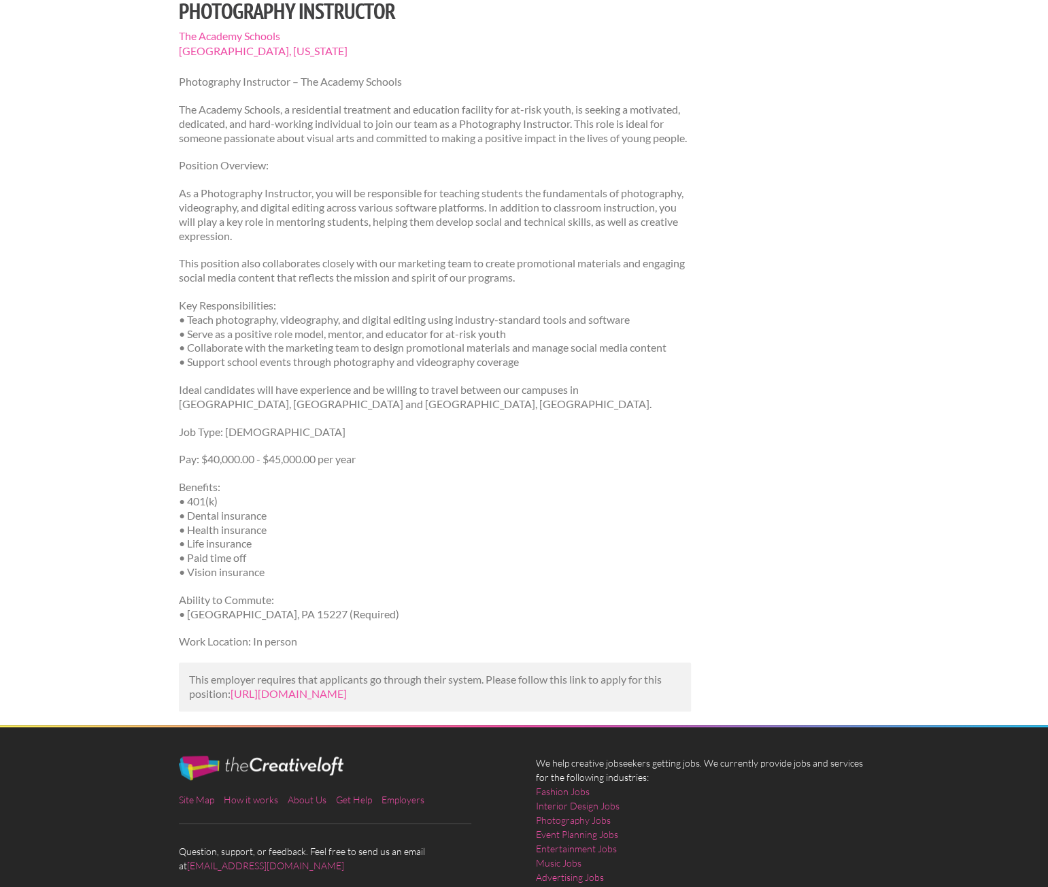
scroll to position [204, 0]
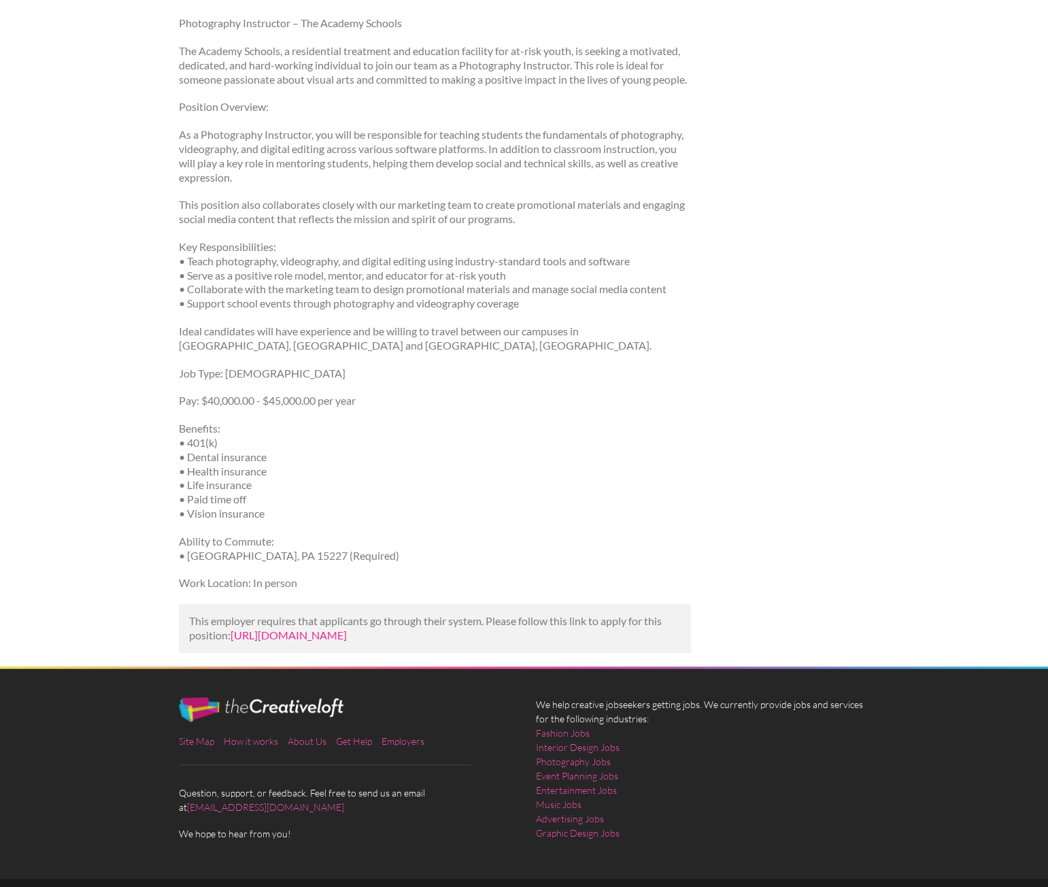
click at [267, 642] on link "[URL][DOMAIN_NAME]" at bounding box center [289, 635] width 116 height 13
